Goal: Transaction & Acquisition: Subscribe to service/newsletter

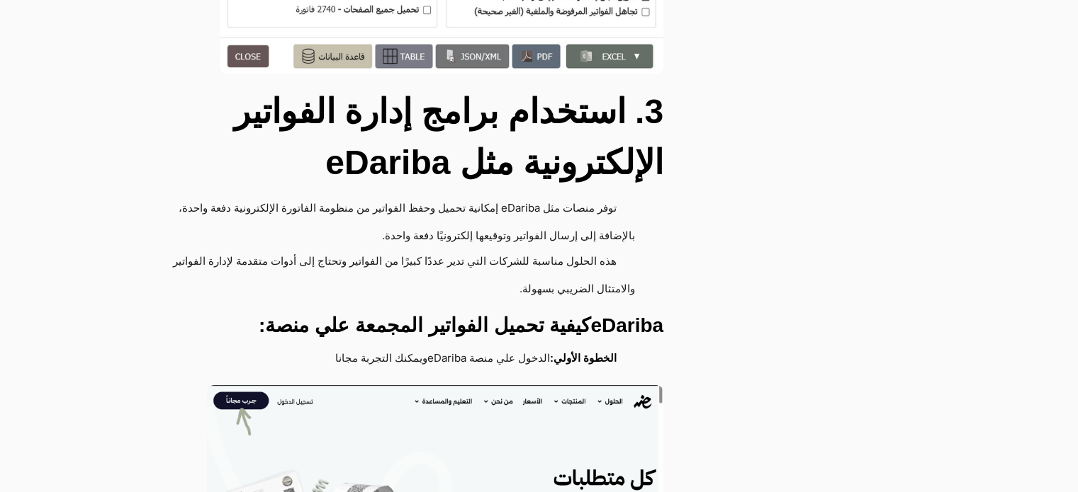
scroll to position [1700, 0]
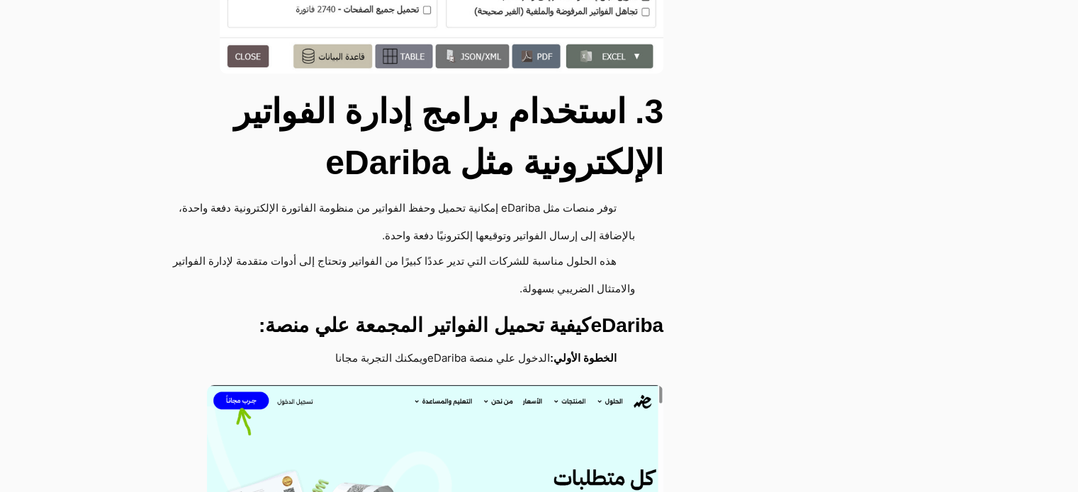
click at [237, 385] on img at bounding box center [435, 485] width 456 height 201
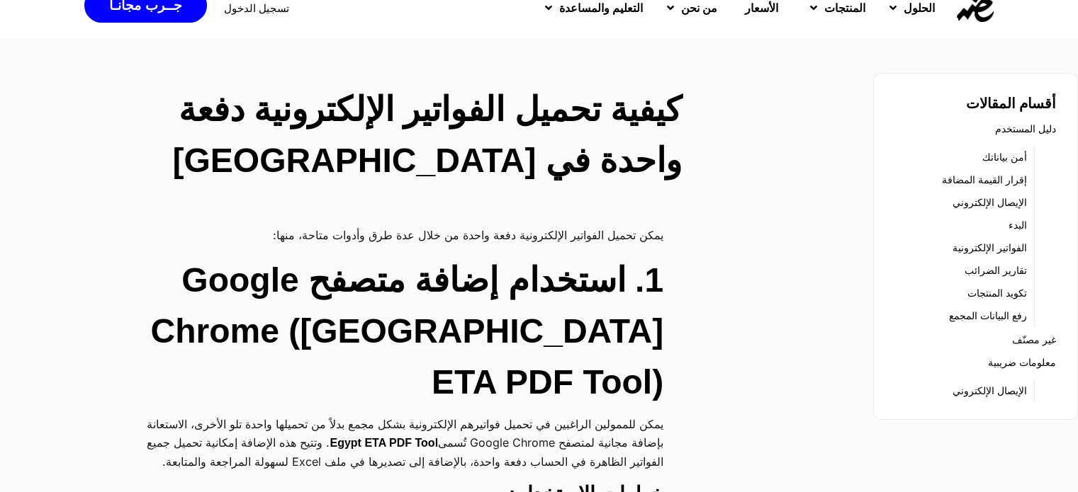
scroll to position [0, 0]
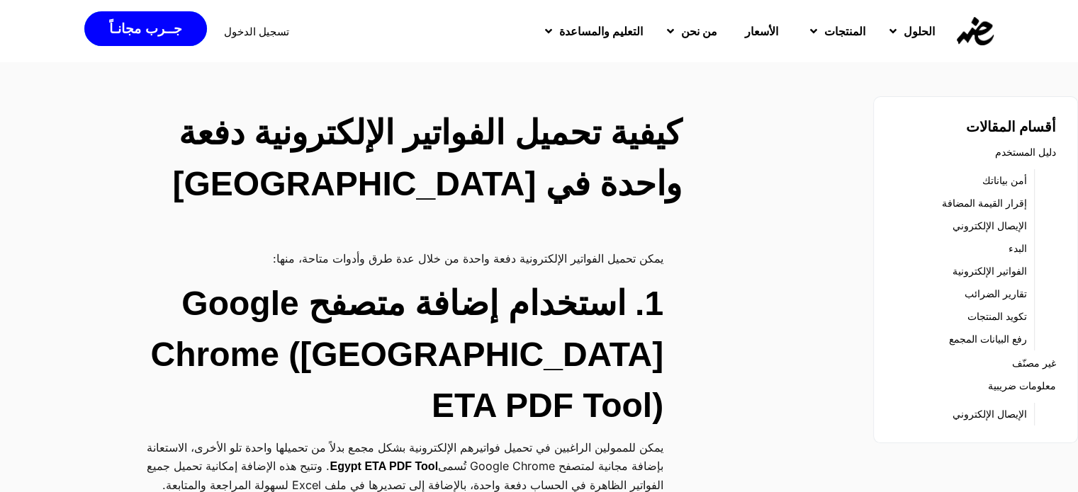
click at [998, 269] on link "الفواتير الإلكترونية" at bounding box center [989, 271] width 74 height 20
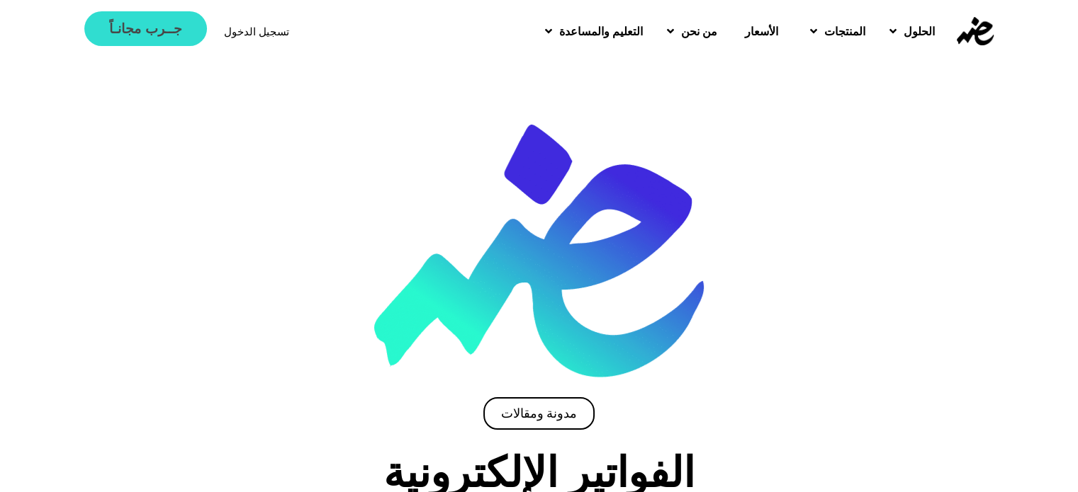
click at [152, 23] on span "جــرب مجانـاً" at bounding box center [145, 28] width 72 height 13
